Goal: Navigation & Orientation: Find specific page/section

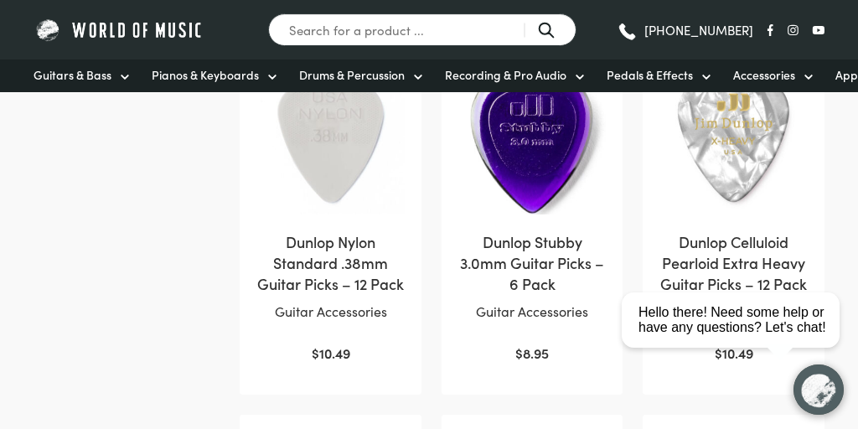
click at [89, 258] on div "Sort by popularity Sort by average rating Sort by latest Sort by price: low to …" at bounding box center [429, 45] width 858 height 1719
click at [61, 317] on div "Sort by popularity Sort by average rating Sort by latest Sort by price: low to …" at bounding box center [429, 45] width 858 height 1719
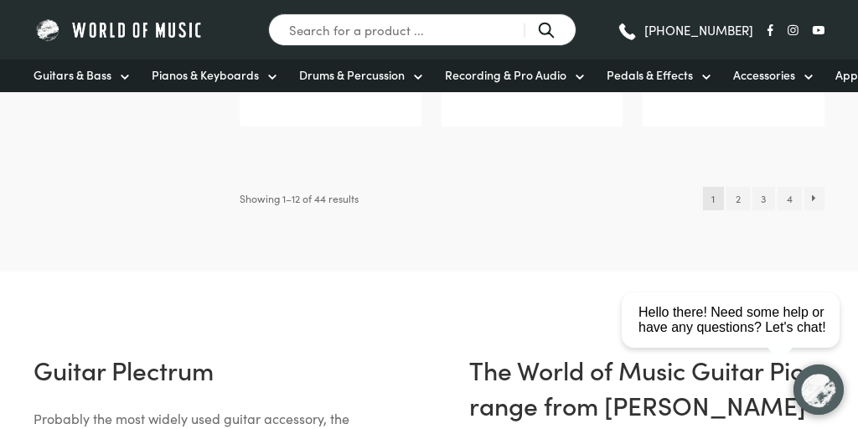
scroll to position [1794, 0]
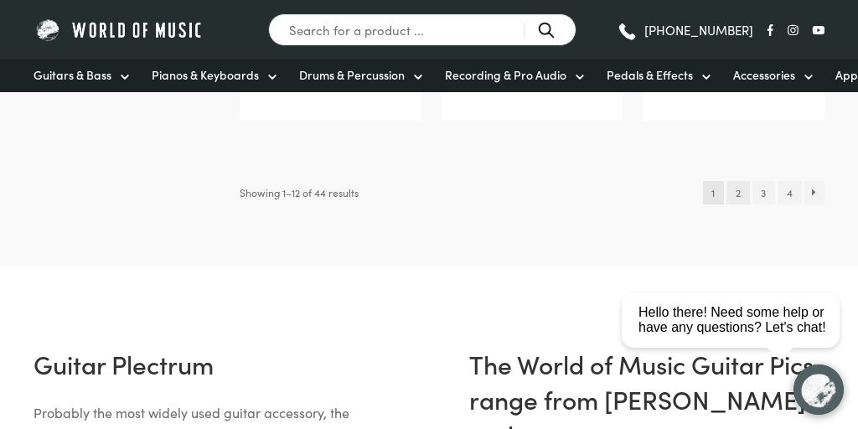
click at [762, 204] on link "3" at bounding box center [763, 192] width 23 height 23
click at [737, 204] on link "2" at bounding box center [737, 192] width 23 height 23
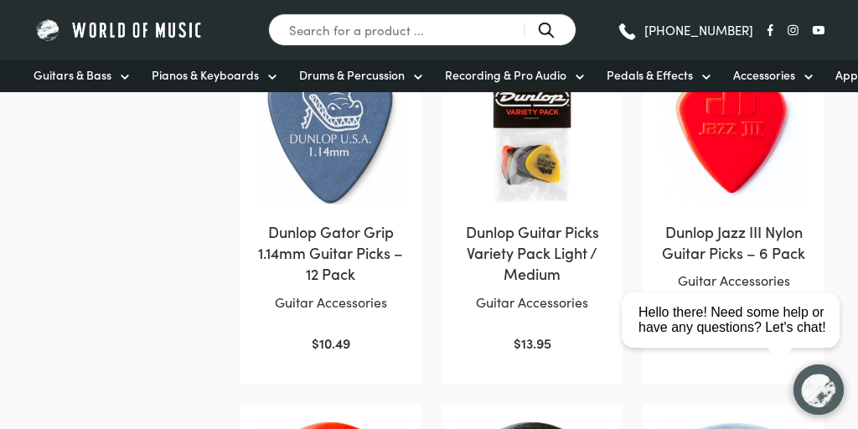
scroll to position [1820, 0]
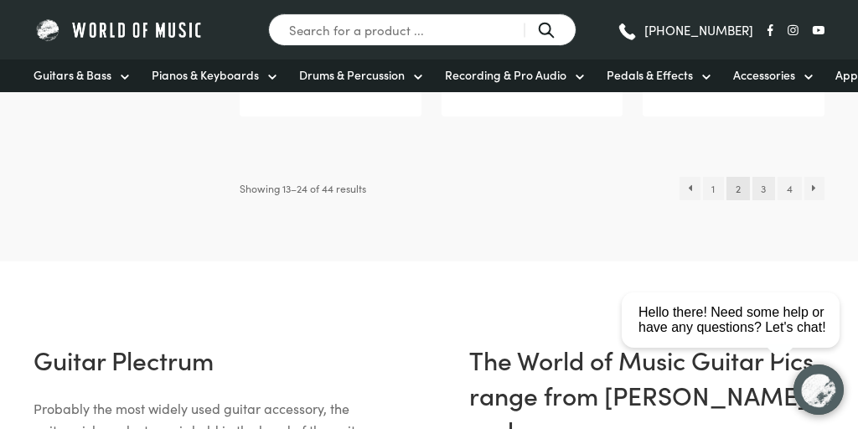
click at [763, 188] on link "3" at bounding box center [763, 188] width 23 height 23
